Goal: Task Accomplishment & Management: Use online tool/utility

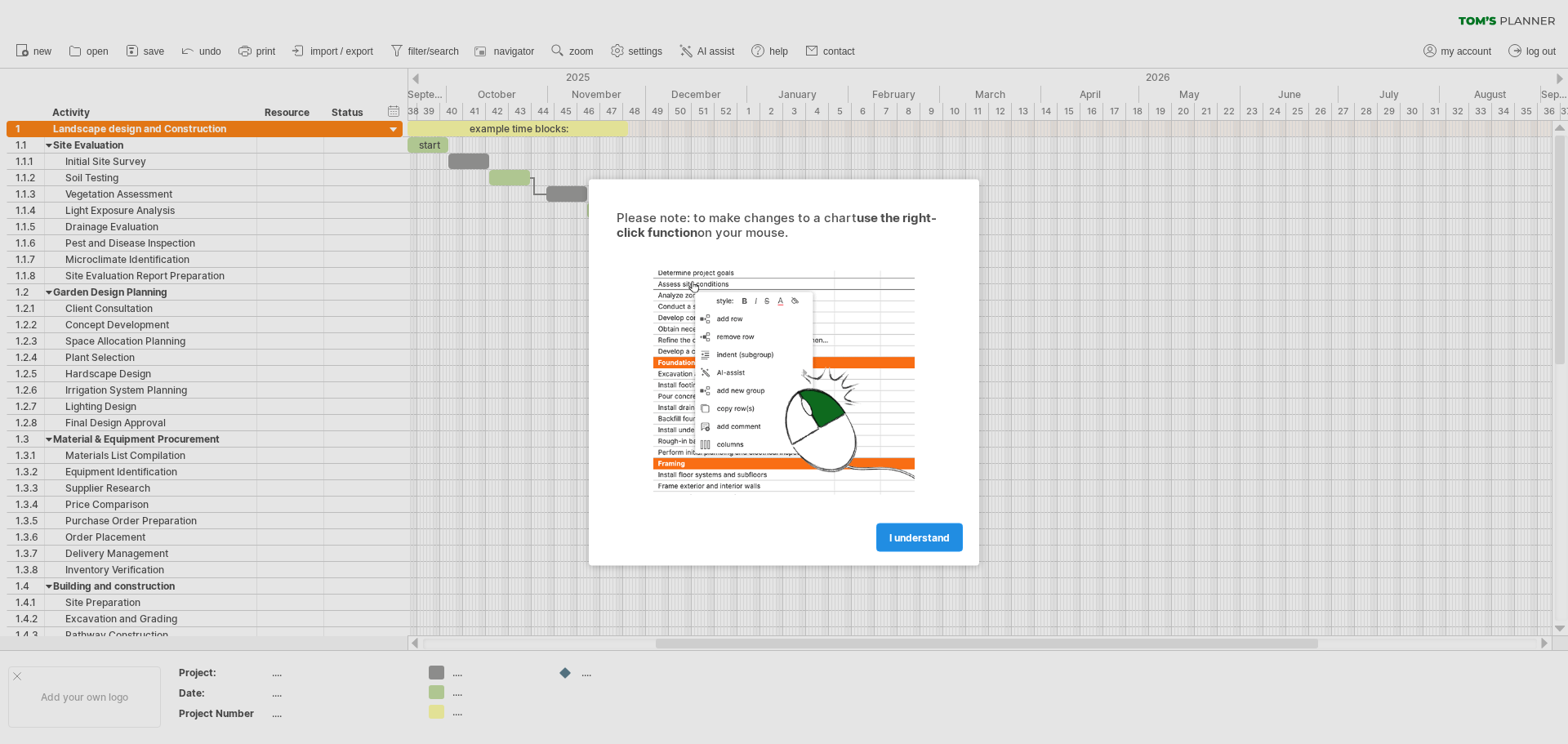
click at [926, 540] on span "I understand" at bounding box center [919, 536] width 60 height 12
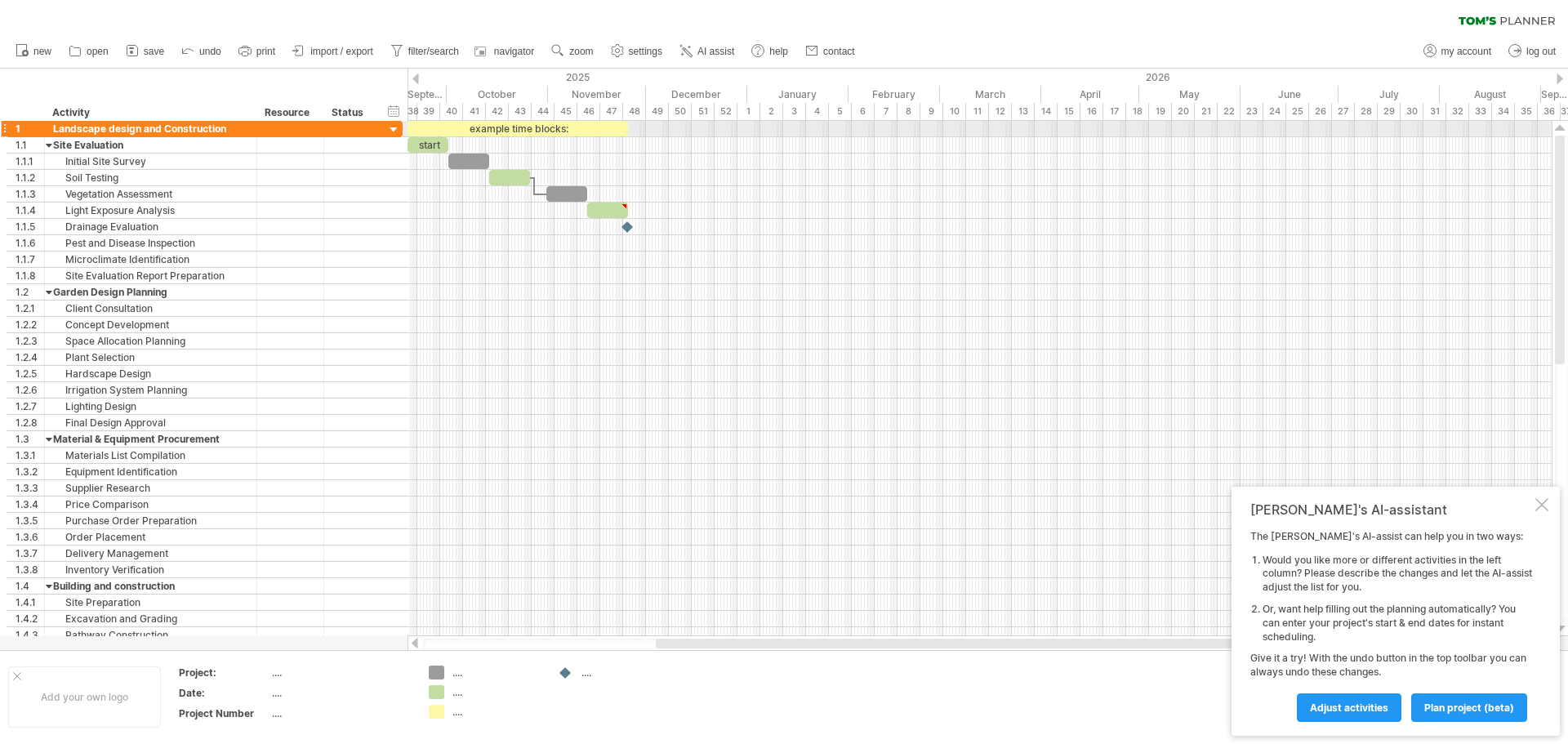
click at [389, 129] on div at bounding box center [394, 130] width 15 height 15
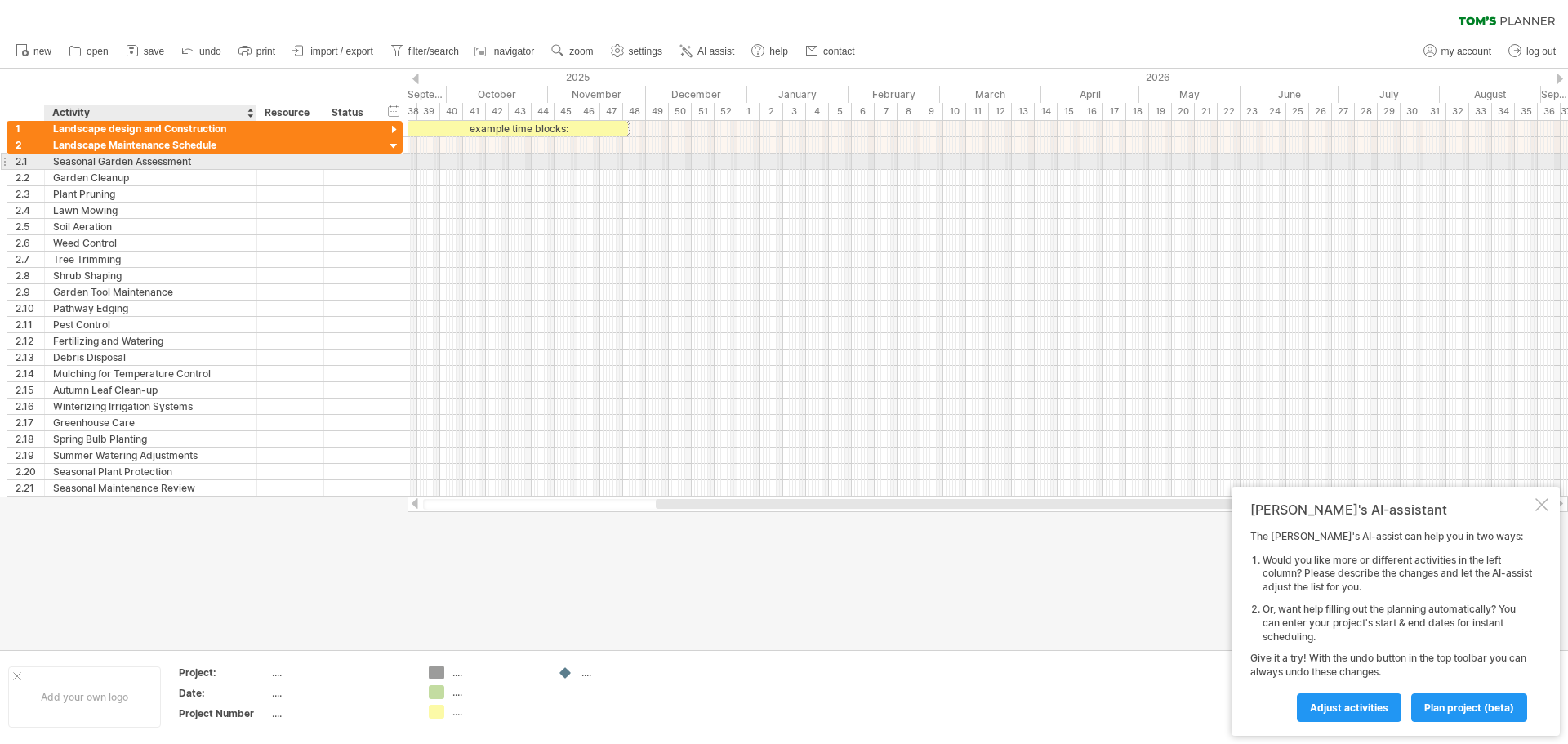
click at [202, 162] on div "Seasonal Garden Assessment" at bounding box center [150, 161] width 195 height 15
drag, startPoint x: 226, startPoint y: 160, endPoint x: 46, endPoint y: 161, distance: 180.0
click at [46, 161] on div "**********" at bounding box center [150, 161] width 212 height 15
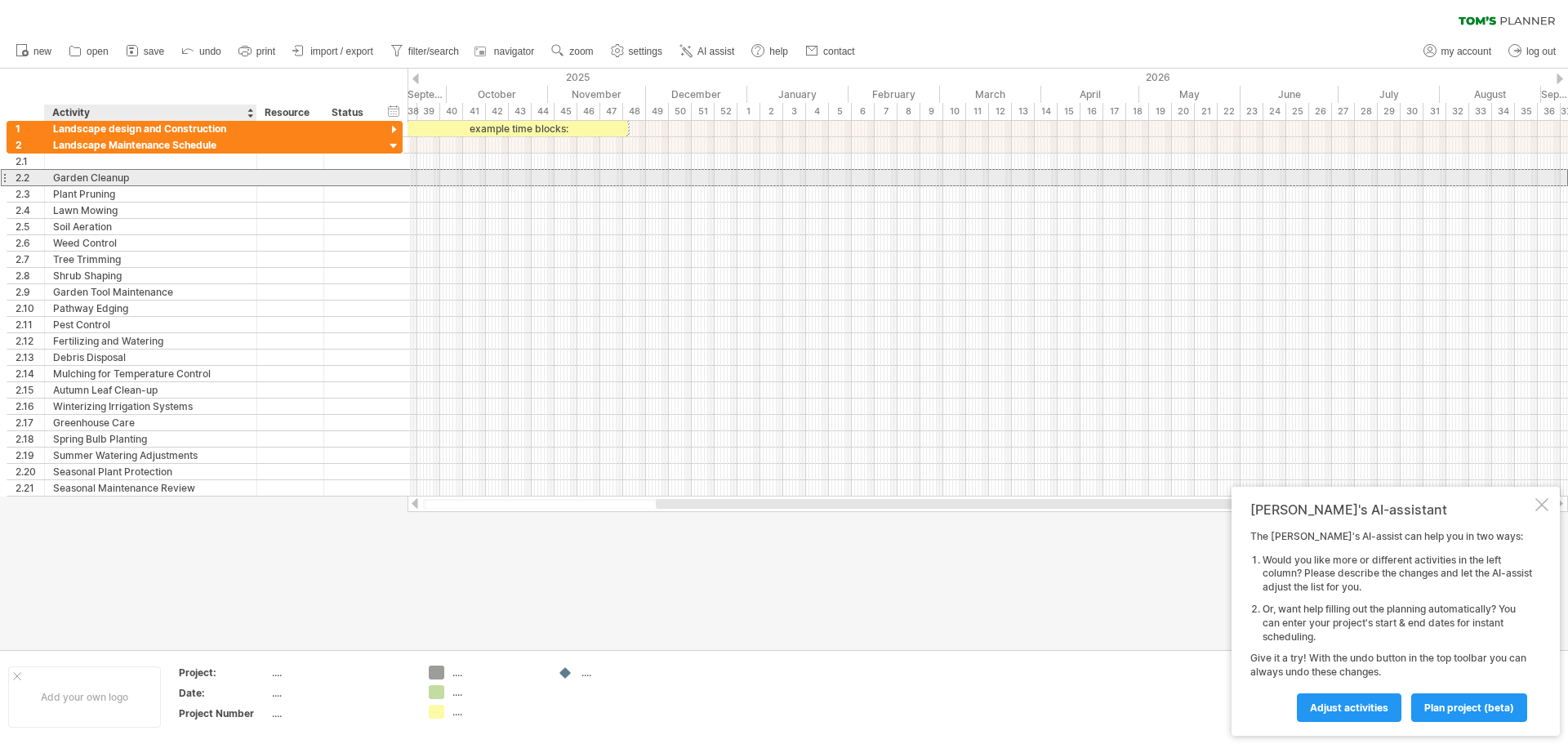
click at [148, 175] on div "Garden Cleanup" at bounding box center [150, 178] width 195 height 15
drag, startPoint x: 148, startPoint y: 175, endPoint x: 45, endPoint y: 178, distance: 103.0
click at [45, 178] on div "**********" at bounding box center [150, 178] width 212 height 15
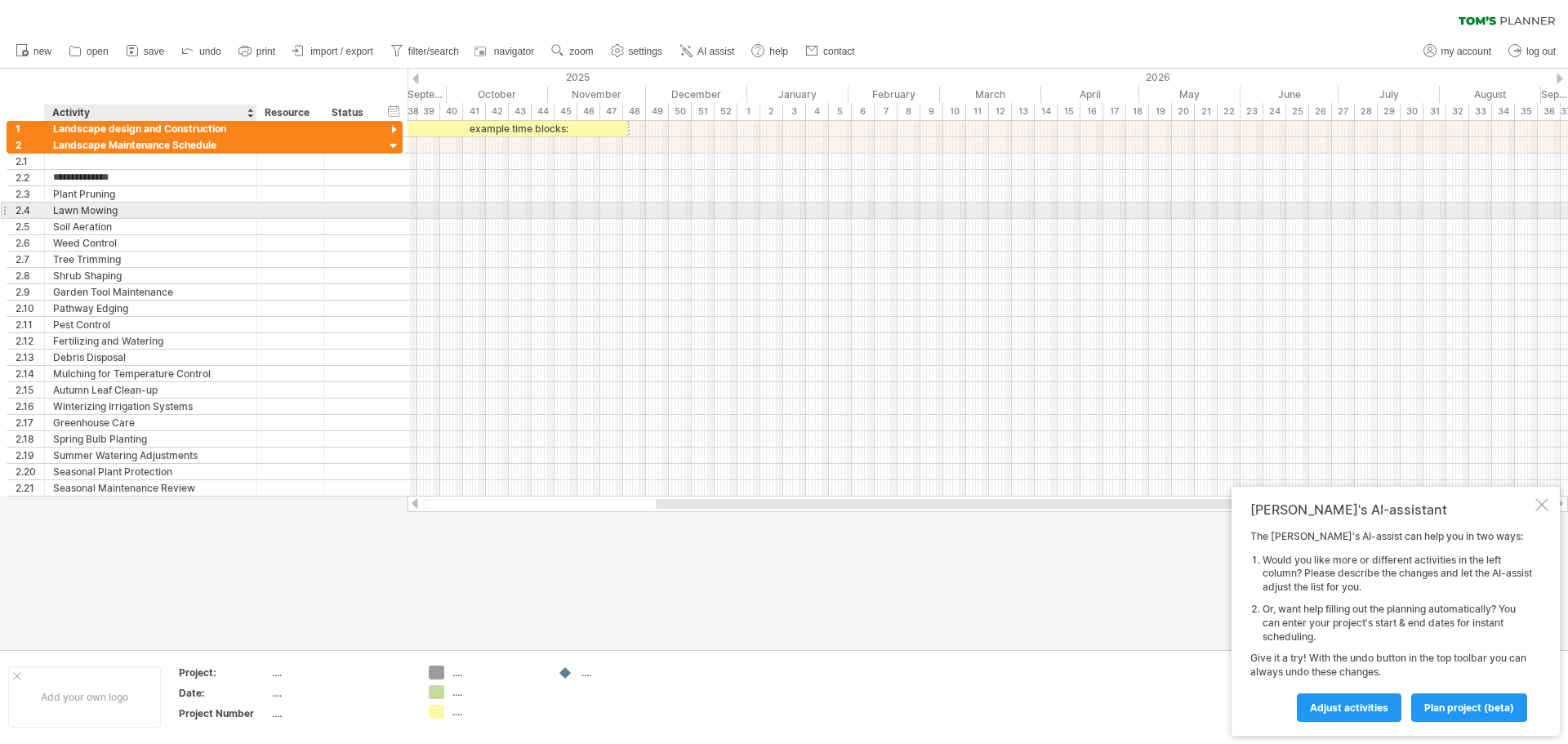
type input "**********"
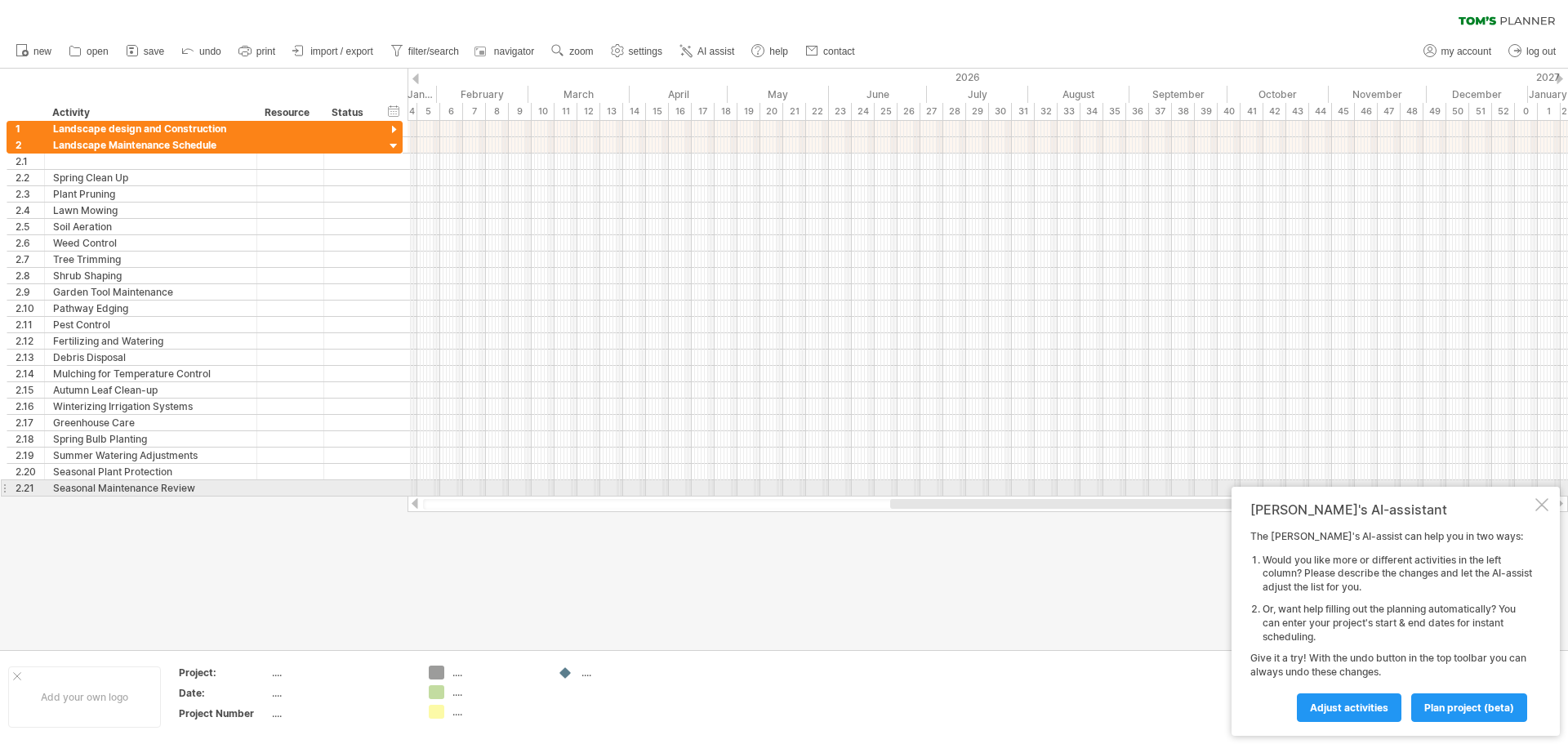
drag, startPoint x: 755, startPoint y: 504, endPoint x: 1099, endPoint y: 481, distance: 344.8
click at [1099, 481] on div "Trying to reach [DOMAIN_NAME] Connected again... 0% clear filter new 1" at bounding box center [784, 372] width 1568 height 744
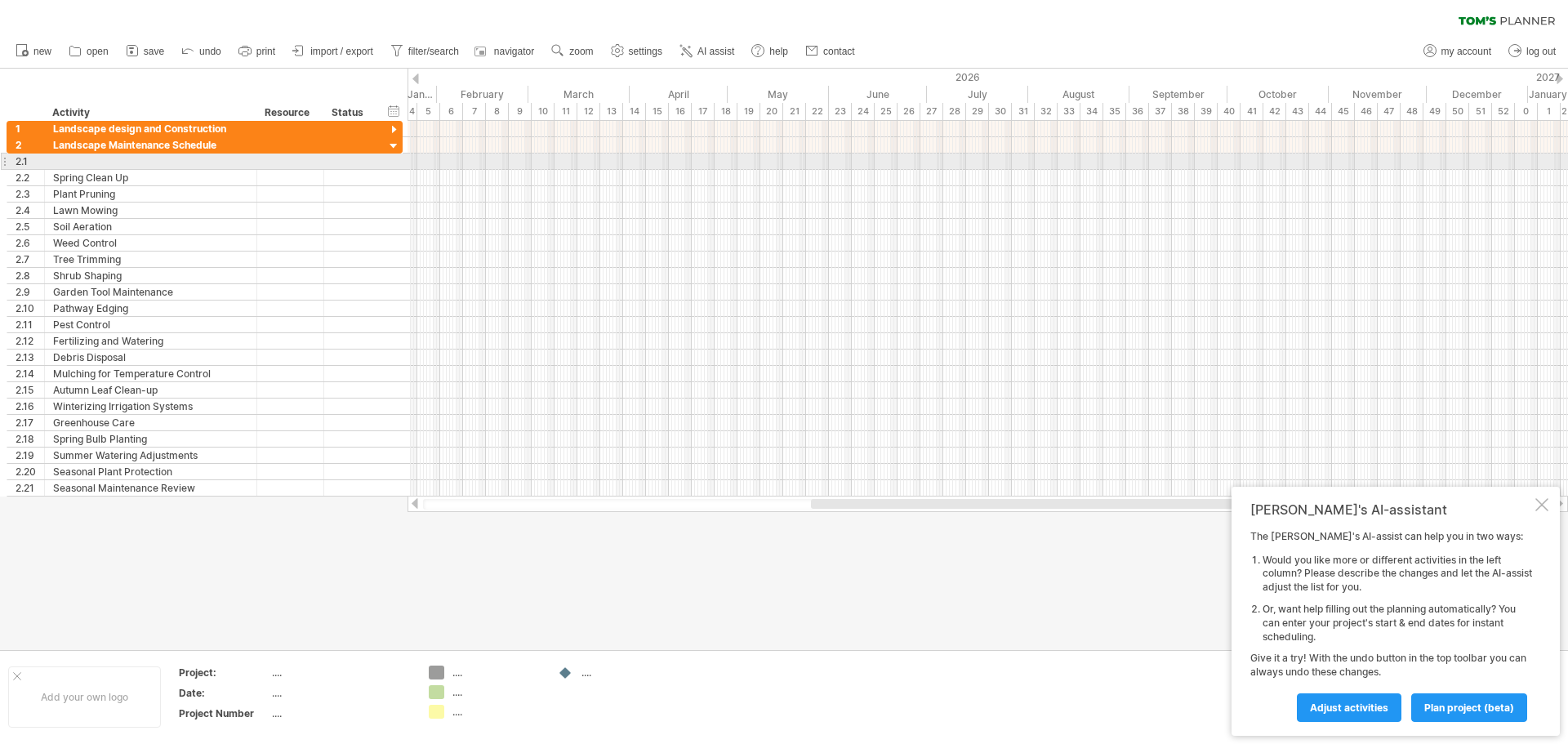
click at [564, 162] on div at bounding box center [988, 161] width 1160 height 16
drag, startPoint x: 565, startPoint y: 162, endPoint x: 761, endPoint y: 161, distance: 196.0
click at [761, 161] on div at bounding box center [988, 161] width 1160 height 16
click at [718, 156] on div at bounding box center [988, 161] width 1160 height 16
click at [193, 160] on div at bounding box center [150, 161] width 195 height 15
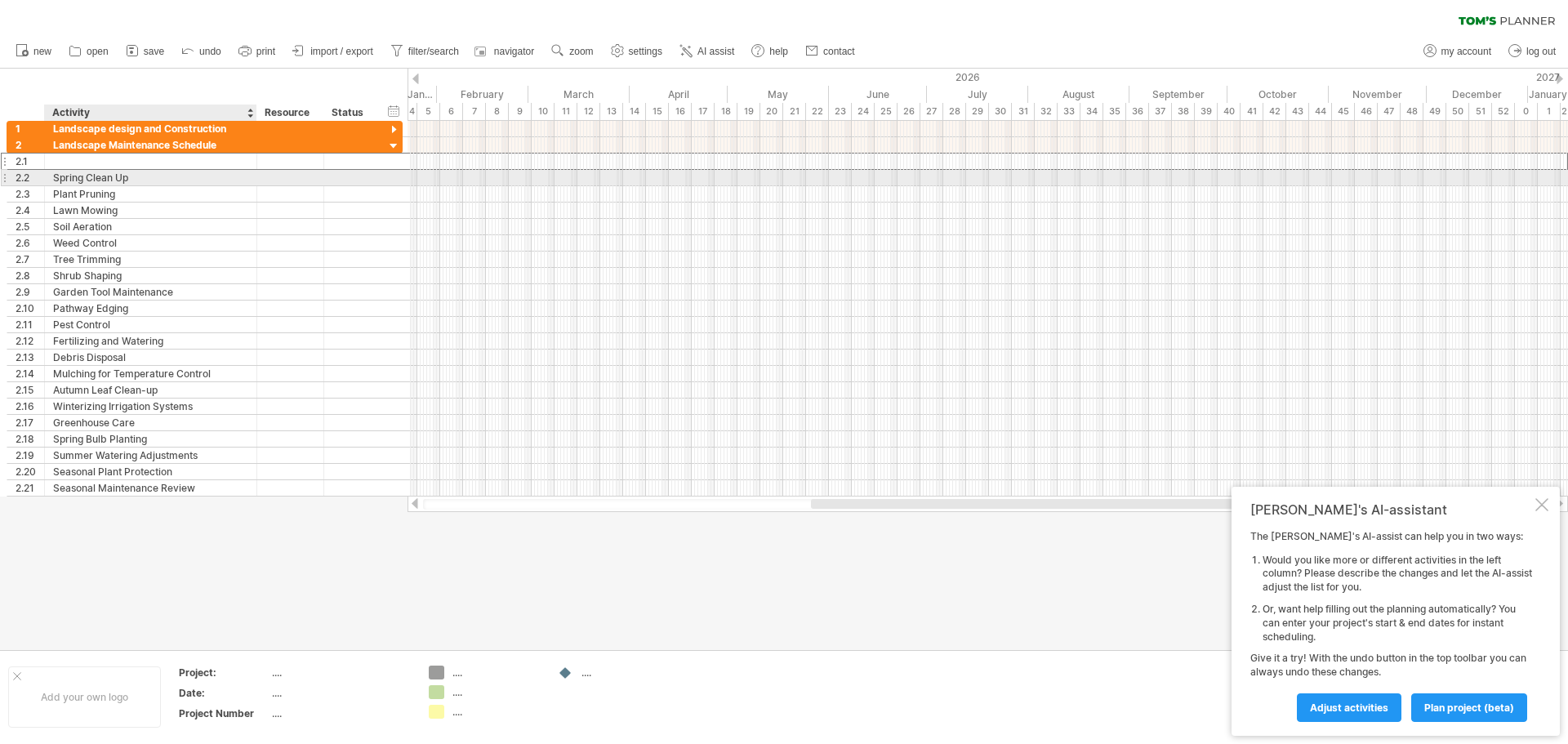
click at [196, 175] on div "Spring Clean Up" at bounding box center [150, 178] width 195 height 15
click at [366, 176] on div at bounding box center [350, 178] width 36 height 15
click at [565, 176] on div at bounding box center [988, 178] width 1160 height 16
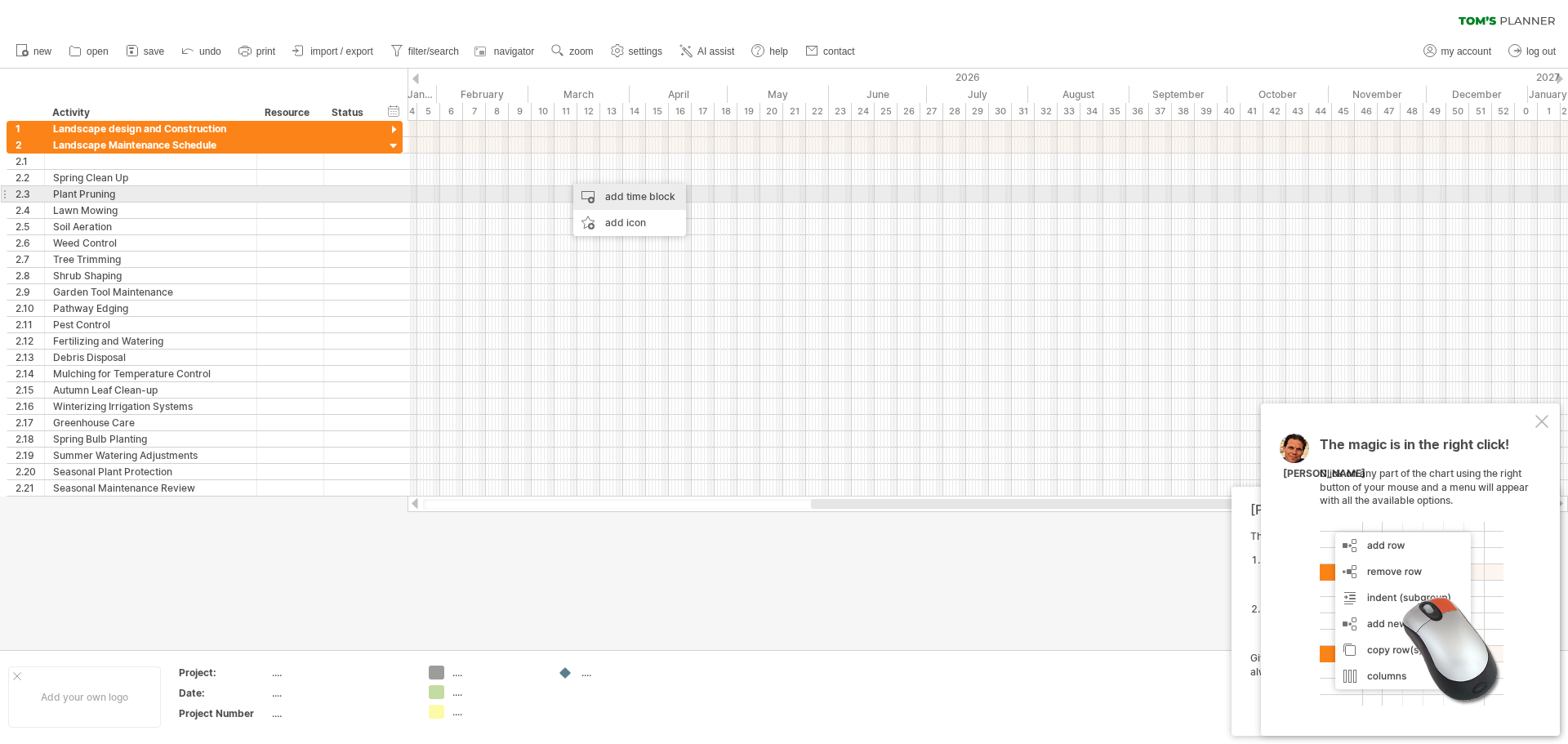
click at [607, 188] on div "add time block" at bounding box center [629, 197] width 112 height 26
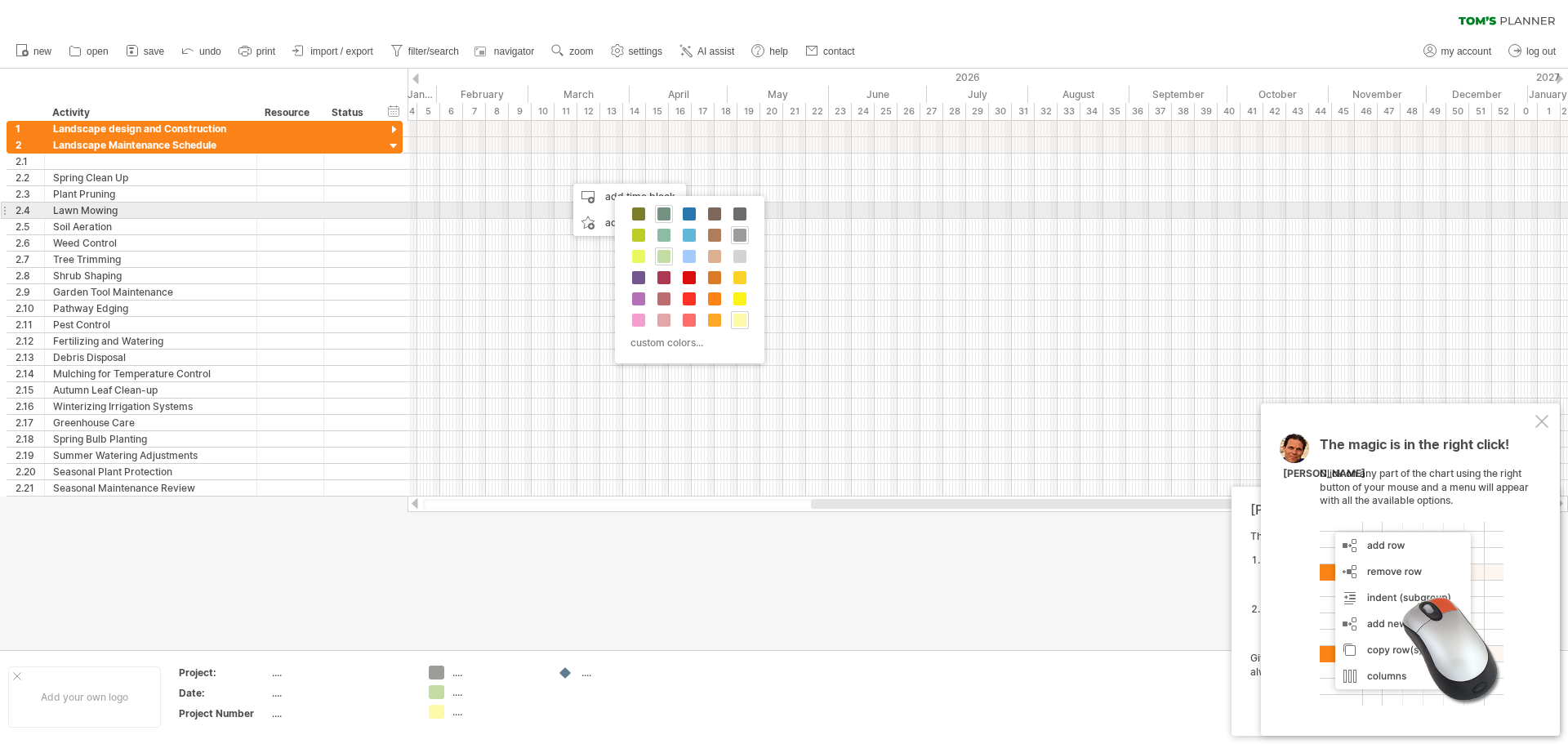
click at [663, 212] on span at bounding box center [663, 214] width 13 height 13
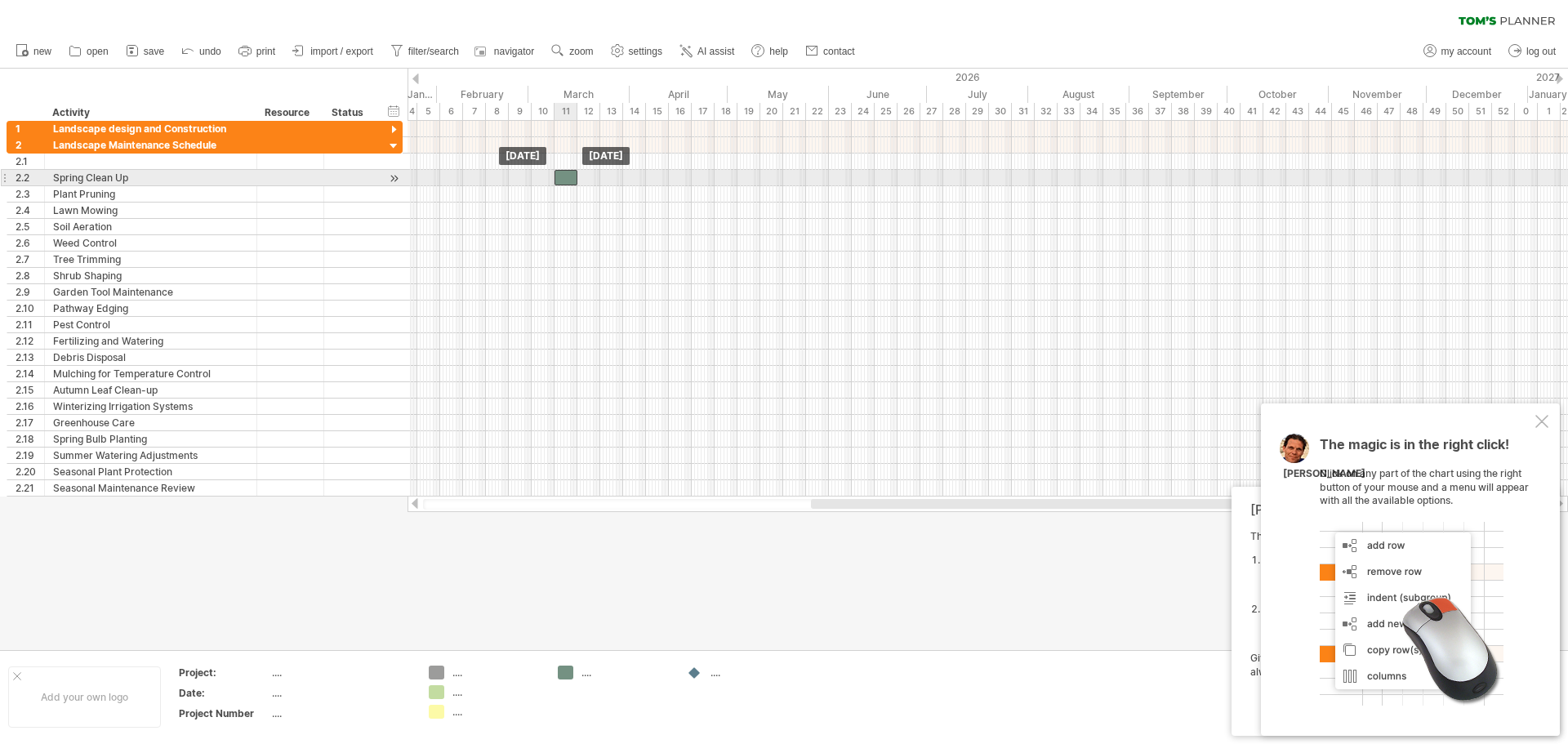
drag, startPoint x: 582, startPoint y: 177, endPoint x: 571, endPoint y: 178, distance: 11.0
click at [571, 178] on div at bounding box center [566, 178] width 23 height 15
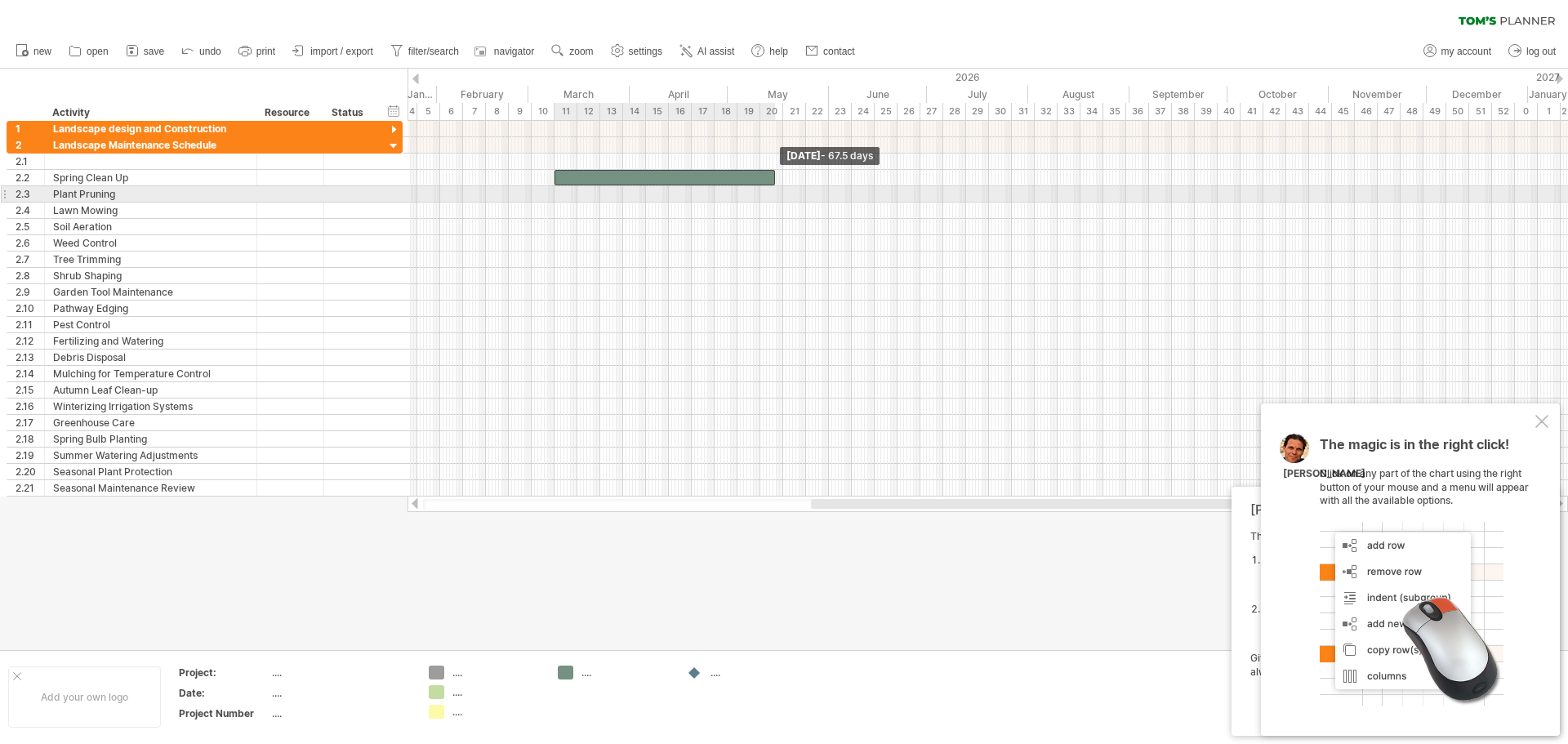
drag, startPoint x: 578, startPoint y: 178, endPoint x: 775, endPoint y: 202, distance: 198.5
click at [775, 202] on div "example time blocks: start [DATE] - 67.5 days [DATE]" at bounding box center [988, 309] width 1160 height 376
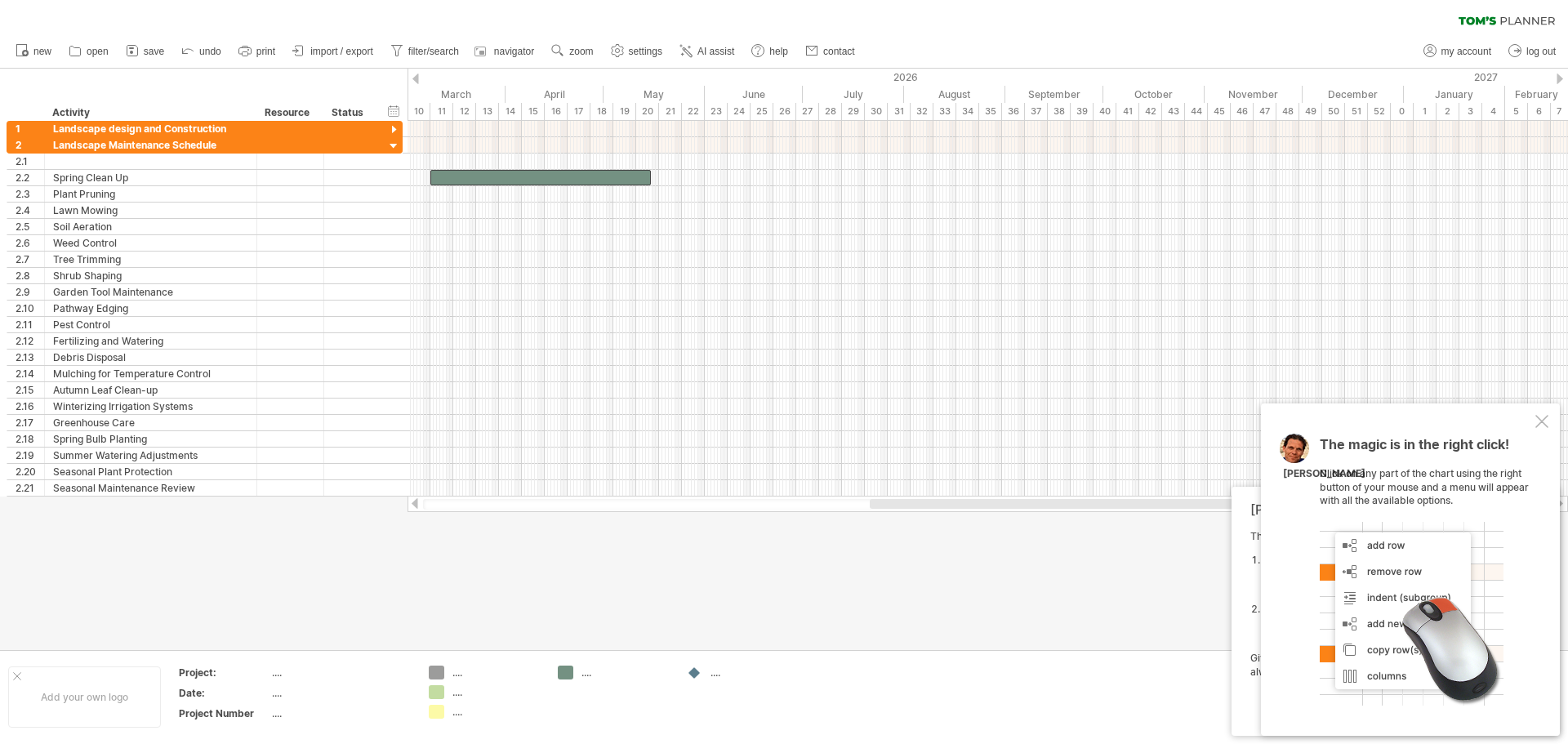
drag, startPoint x: 1022, startPoint y: 504, endPoint x: 1081, endPoint y: 505, distance: 59.0
click at [1081, 505] on div at bounding box center [1201, 503] width 663 height 9
click at [535, 209] on div at bounding box center [988, 210] width 1160 height 16
click at [627, 228] on div "add time block" at bounding box center [601, 229] width 112 height 26
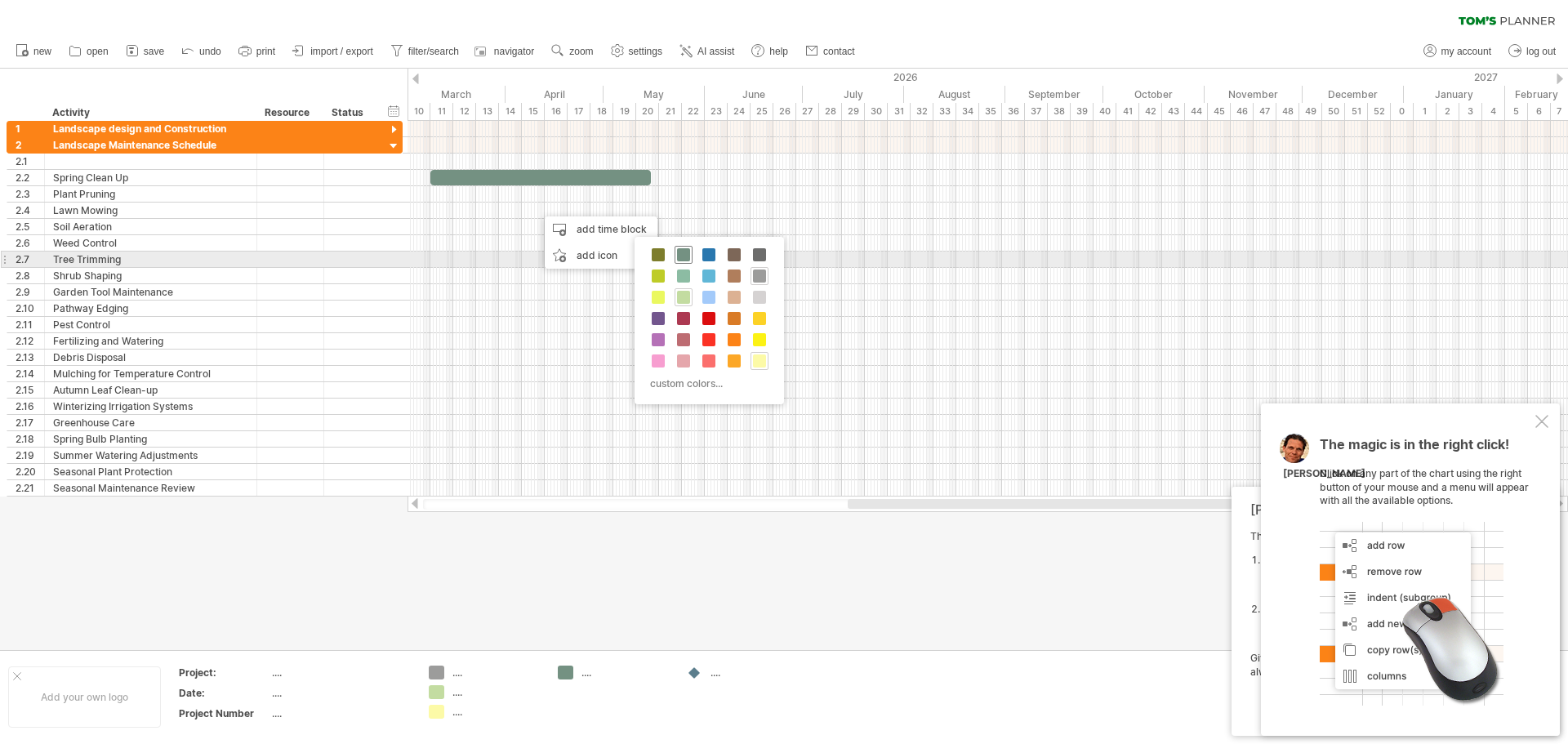
click at [687, 256] on span at bounding box center [683, 254] width 13 height 13
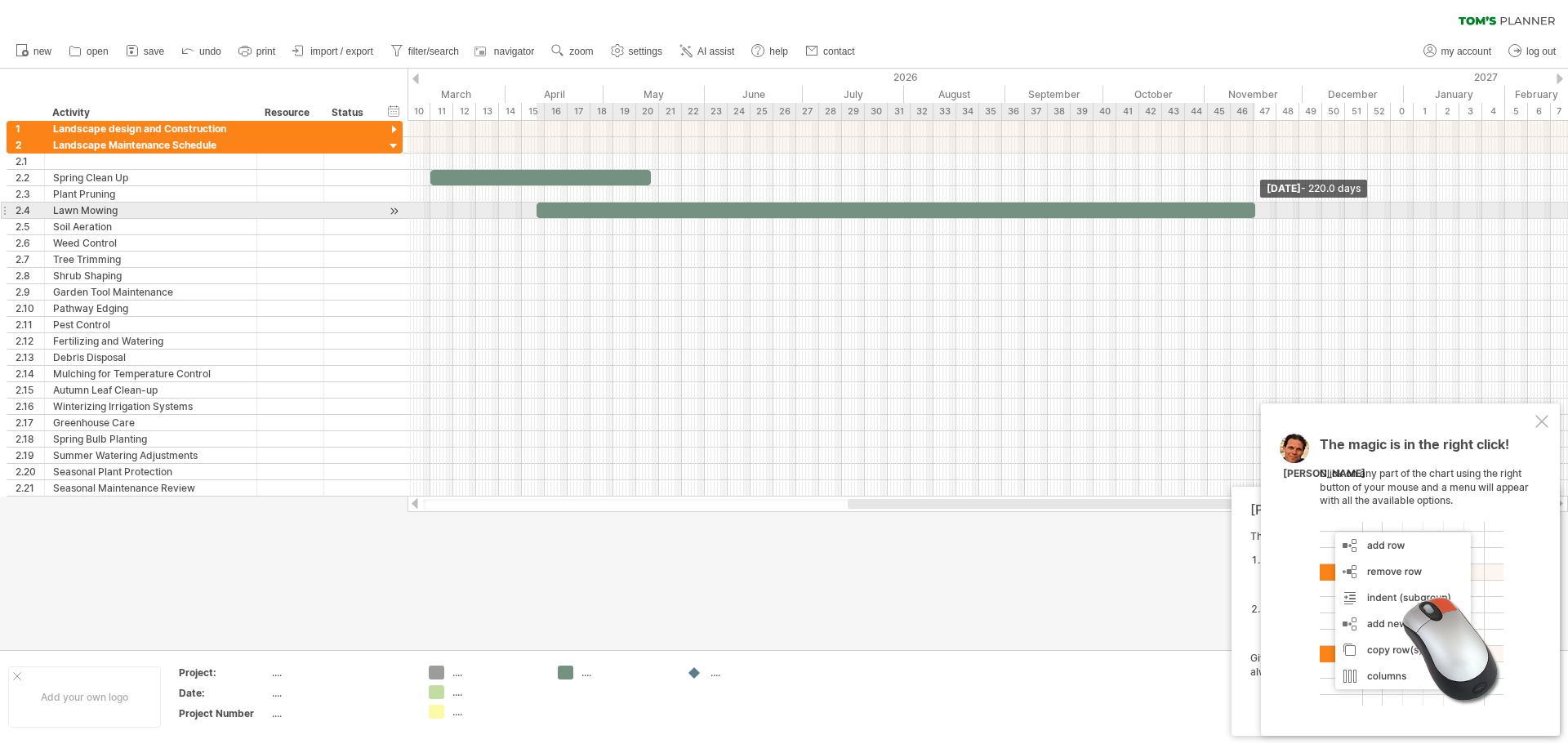
drag, startPoint x: 560, startPoint y: 206, endPoint x: 1237, endPoint y: 206, distance: 677.0
click at [1254, 204] on span at bounding box center [1255, 210] width 7 height 15
click at [1235, 208] on div at bounding box center [894, 210] width 717 height 15
drag, startPoint x: 1252, startPoint y: 208, endPoint x: 1205, endPoint y: 209, distance: 47.0
click at [1205, 209] on span at bounding box center [1204, 210] width 7 height 15
